Goal: Find contact information: Find contact information

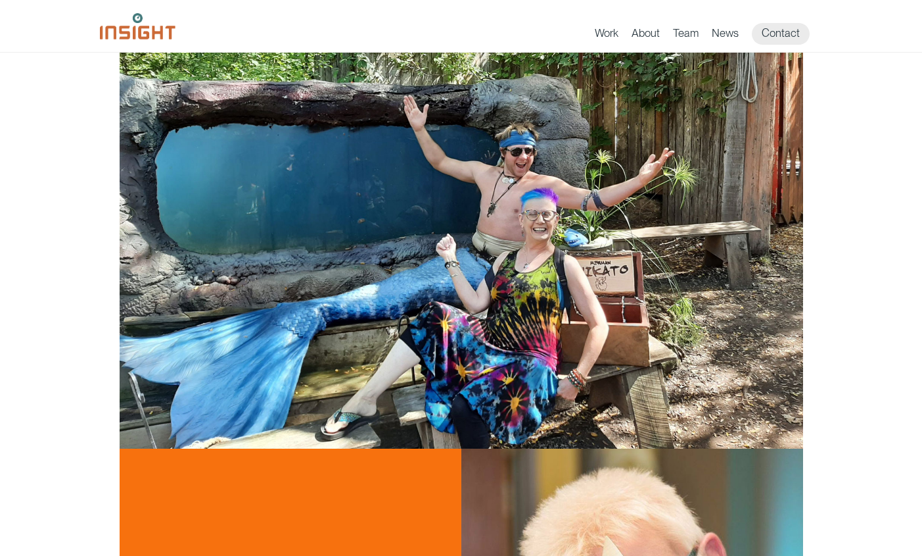
scroll to position [1944, 0]
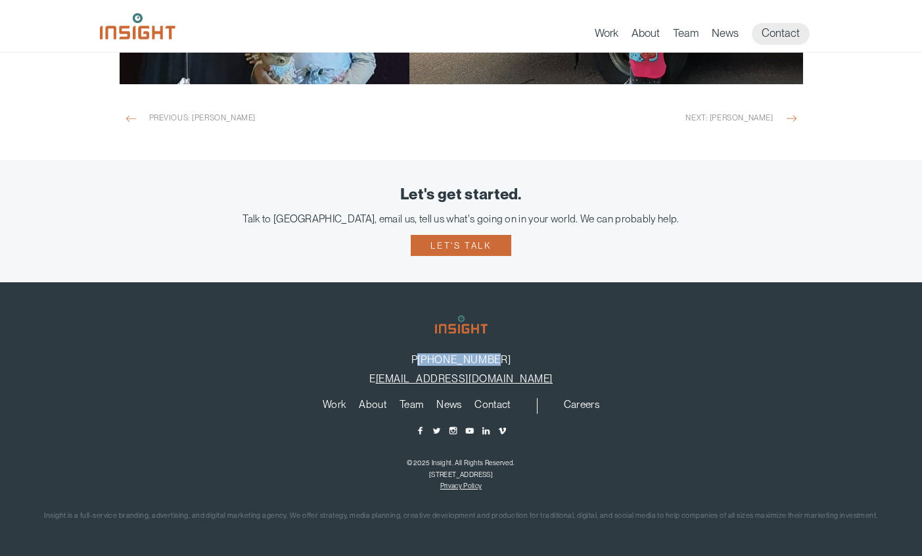
drag, startPoint x: 519, startPoint y: 362, endPoint x: 435, endPoint y: 361, distance: 83.5
click at [435, 361] on p "P [PHONE_NUMBER]" at bounding box center [461, 359] width 883 height 12
copy link "[PHONE_NUMBER]"
click at [636, 218] on div "Talk to [GEOGRAPHIC_DATA], email us, tell us what's going on in your world. We …" at bounding box center [461, 218] width 883 height 12
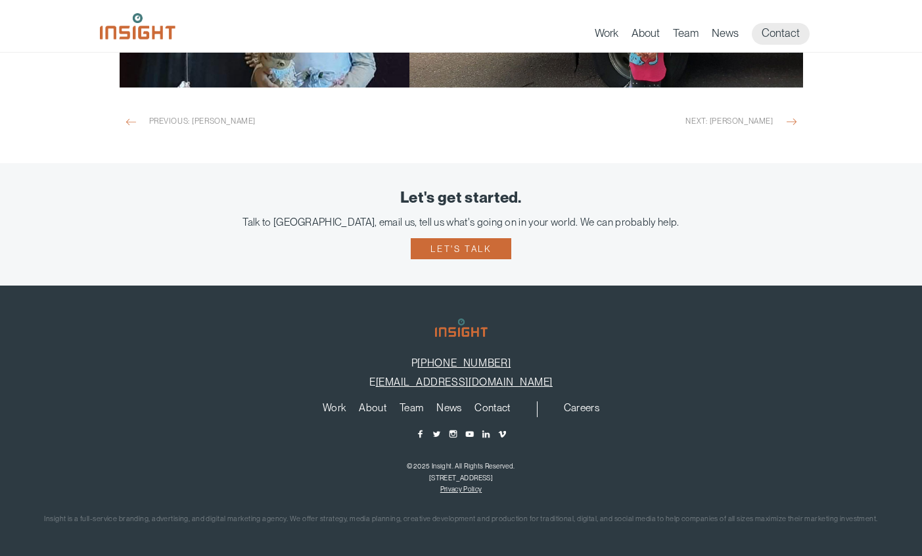
scroll to position [1944, 0]
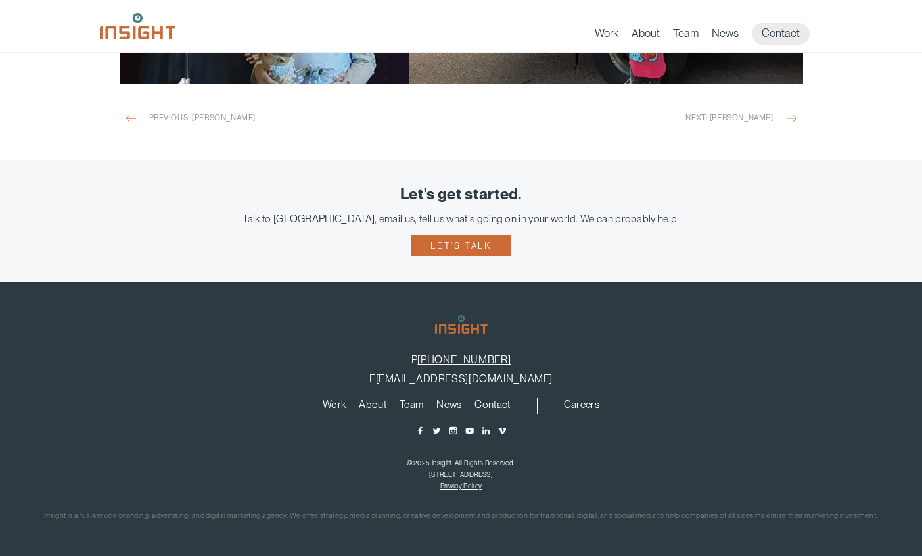
drag, startPoint x: 556, startPoint y: 379, endPoint x: 391, endPoint y: 378, distance: 164.4
click at [391, 378] on p "E [EMAIL_ADDRESS][DOMAIN_NAME]" at bounding box center [461, 378] width 883 height 12
click at [607, 391] on footer "P [PHONE_NUMBER] E [EMAIL_ADDRESS][DOMAIN_NAME] Work About Branding Creative Se…" at bounding box center [461, 418] width 922 height 273
drag, startPoint x: 579, startPoint y: 375, endPoint x: 389, endPoint y: 381, distance: 190.1
click at [389, 382] on p "E [EMAIL_ADDRESS][DOMAIN_NAME]" at bounding box center [461, 378] width 883 height 12
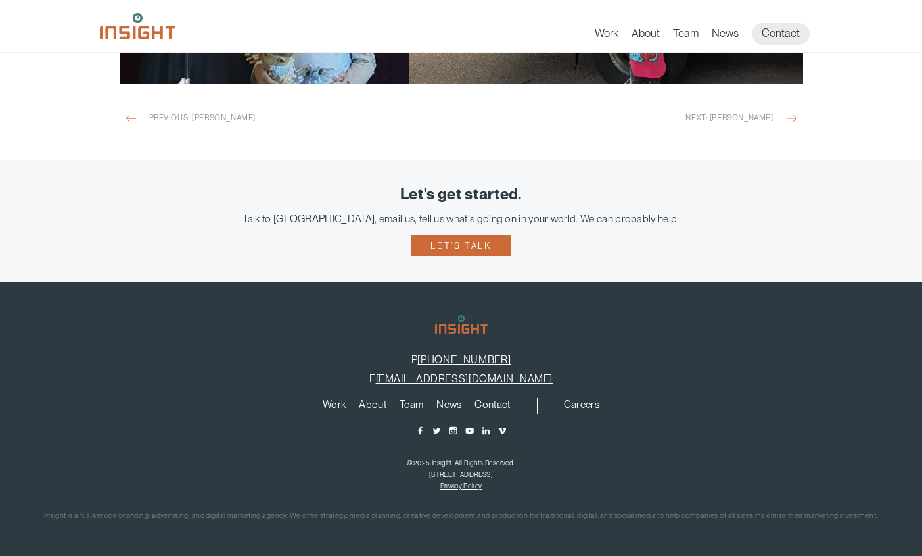
copy link "[EMAIL_ADDRESS][DOMAIN_NAME]"
